Goal: Information Seeking & Learning: Learn about a topic

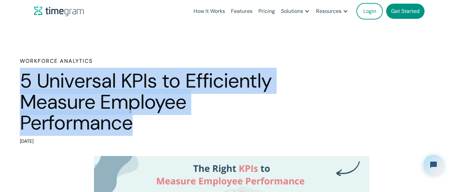
drag, startPoint x: 26, startPoint y: 79, endPoint x: 141, endPoint y: 116, distance: 120.7
click at [141, 116] on h1 "5 Universal KPIs to Efficiently Measure Employee Performance" at bounding box center [159, 102] width 278 height 63
copy h1 "5 Universal KPIs to Efficiently Measure Employee Performance"
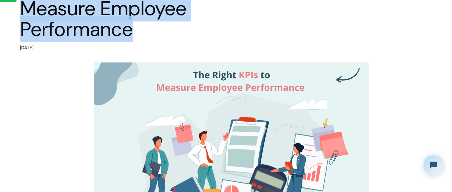
scroll to position [135, 0]
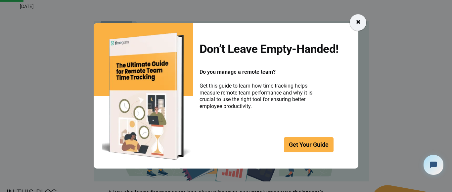
click at [358, 24] on div "✖" at bounding box center [358, 22] width 5 height 9
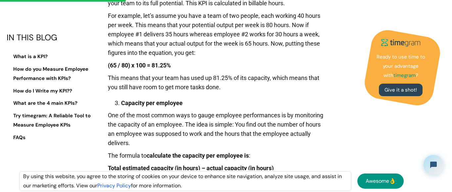
scroll to position [912, 0]
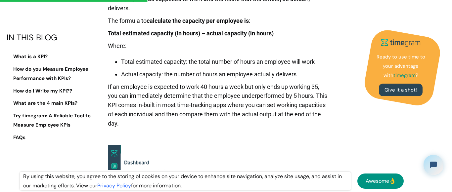
drag, startPoint x: 108, startPoint y: 25, endPoint x: 194, endPoint y: 122, distance: 129.2
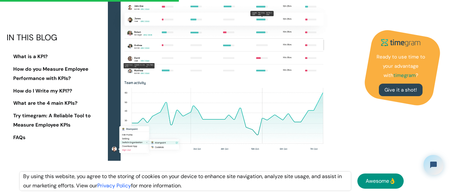
scroll to position [979, 0]
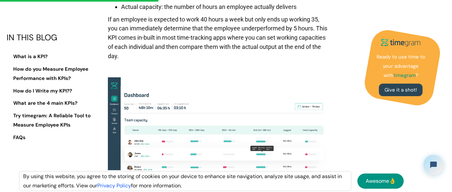
copy div "L ips dolorsita con adipisci eli seddoe temp in utlaboreet dolorem aliqu enim’a…"
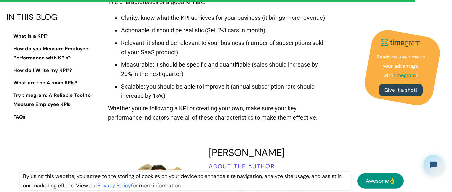
scroll to position [2600, 0]
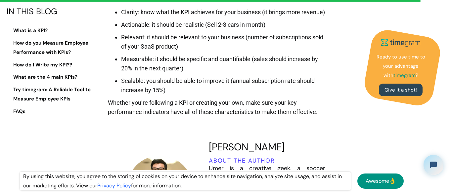
drag, startPoint x: 114, startPoint y: 85, endPoint x: 337, endPoint y: 119, distance: 225.7
copy div "Lore ipsumdolor sita Cons adipiscing elit se doeiusm tempo incididuntu labore e…"
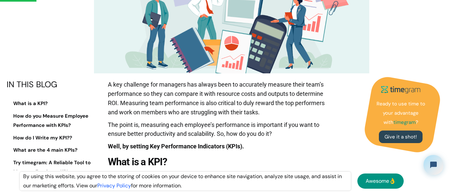
scroll to position [270, 0]
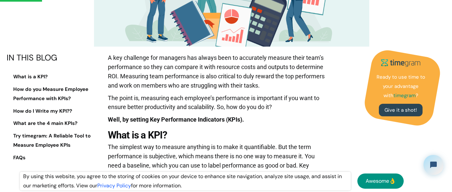
drag, startPoint x: 109, startPoint y: 58, endPoint x: 278, endPoint y: 106, distance: 176.2
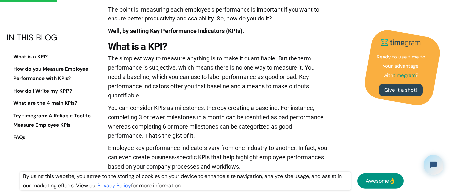
scroll to position [371, 0]
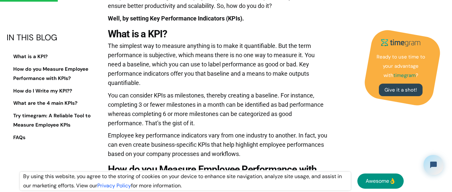
drag, startPoint x: 108, startPoint y: 46, endPoint x: 297, endPoint y: 158, distance: 219.6
copy div "The simplest way to measure anything is to make it quantifiable. But the term p…"
